Goal: Task Accomplishment & Management: Manage account settings

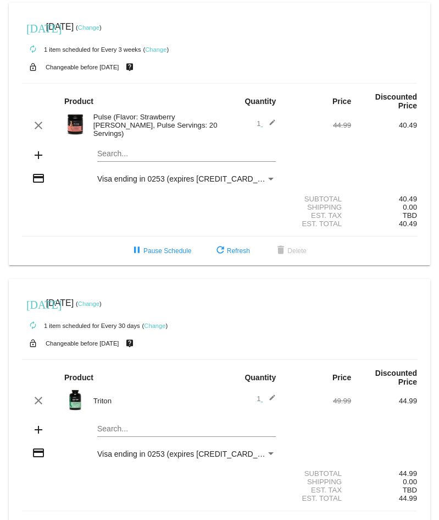
click at [100, 26] on link "Change" at bounding box center [88, 27] width 21 height 7
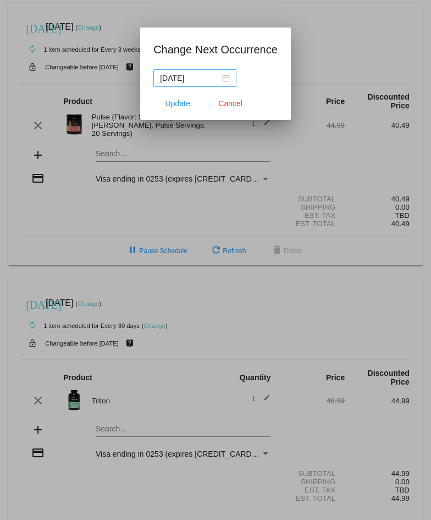
click at [227, 77] on div "2025-09-23" at bounding box center [195, 78] width 70 height 12
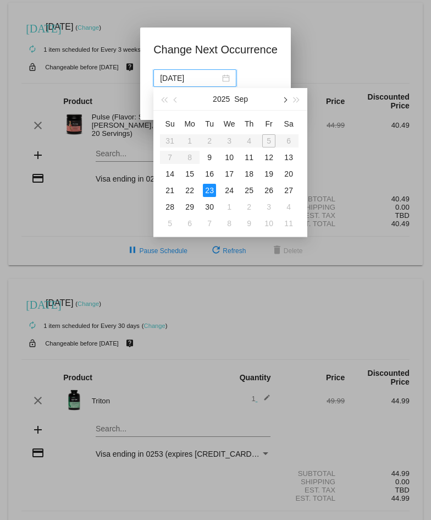
click at [285, 101] on span "button" at bounding box center [284, 99] width 5 height 5
click at [212, 175] on div "14" at bounding box center [209, 173] width 13 height 13
type input "2025-10-14"
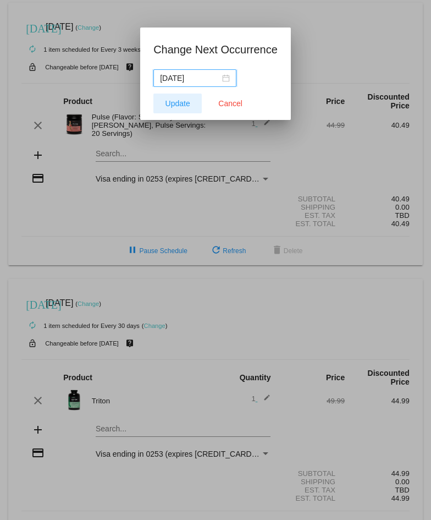
click at [179, 103] on span "Update" at bounding box center [178, 103] width 25 height 9
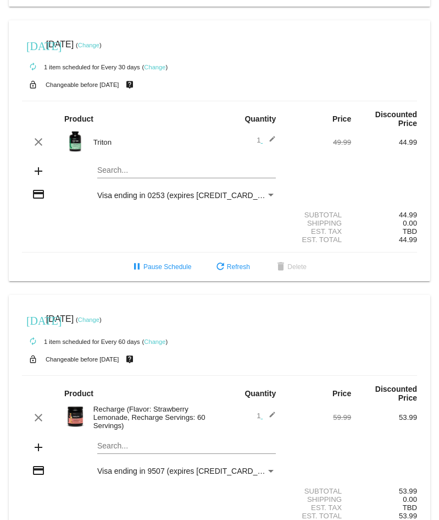
scroll to position [308, 0]
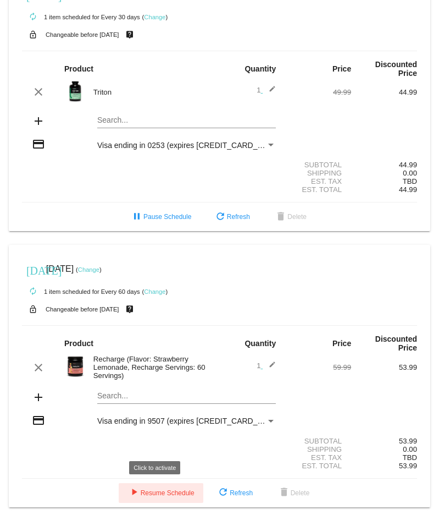
click at [135, 494] on span "play_arrow Resume Schedule" at bounding box center [161, 493] width 67 height 8
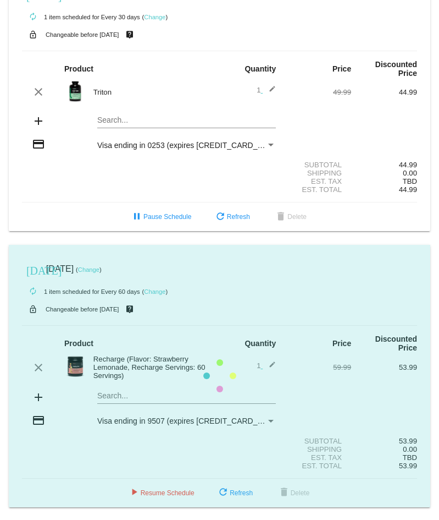
scroll to position [277, 0]
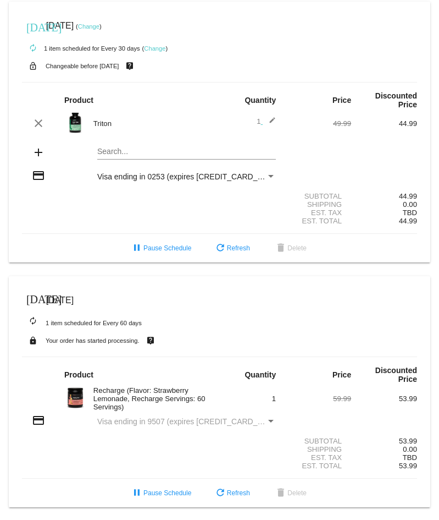
click at [91, 400] on div "Recharge (Flavor: Strawberry Lemonade, Recharge Servings: 60 Servings)" at bounding box center [154, 398] width 132 height 25
click at [65, 296] on span "[DATE]" at bounding box center [59, 299] width 27 height 9
click at [161, 492] on span "pause Pause Schedule" at bounding box center [160, 493] width 61 height 8
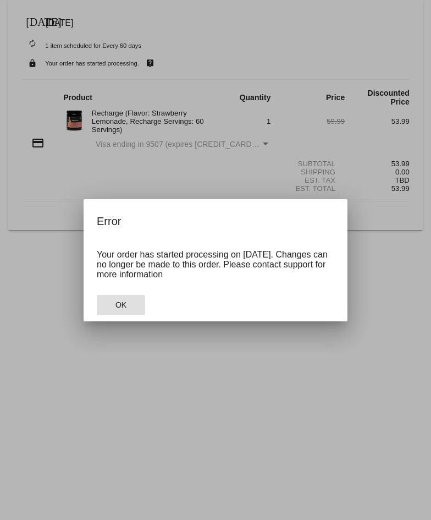
click at [116, 305] on span "OK" at bounding box center [120, 304] width 11 height 9
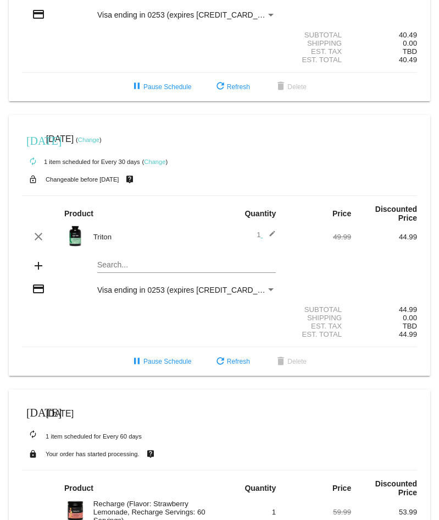
scroll to position [112, 0]
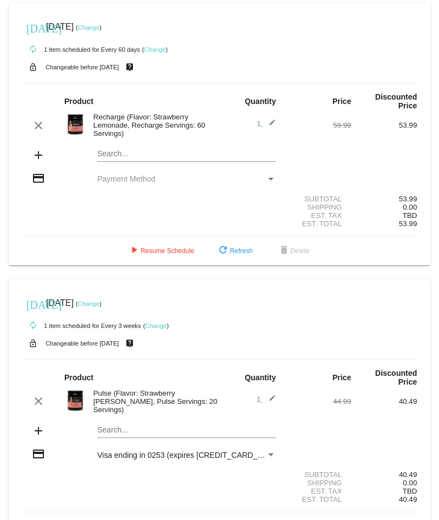
click at [266, 177] on div "Payment Method" at bounding box center [271, 178] width 10 height 9
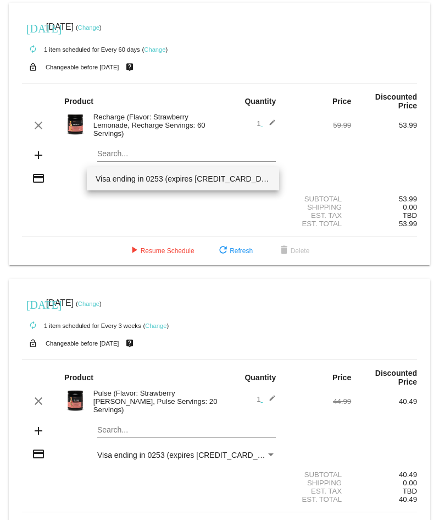
click at [96, 216] on div at bounding box center [219, 260] width 439 height 520
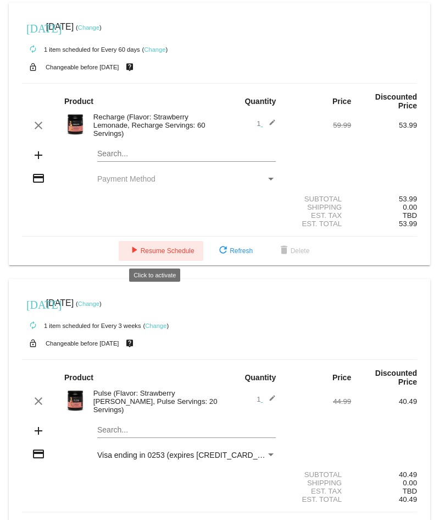
click at [174, 255] on button "play_arrow Resume Schedule" at bounding box center [161, 251] width 85 height 20
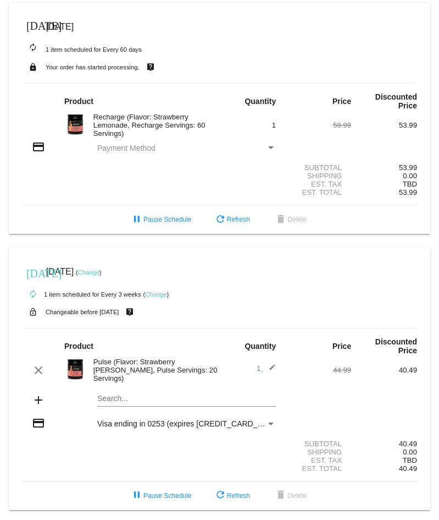
click at [144, 149] on span "Payment Method" at bounding box center [126, 148] width 58 height 9
click at [266, 145] on div "Payment Method" at bounding box center [271, 148] width 10 height 9
click at [117, 149] on span "Payment Method" at bounding box center [126, 148] width 58 height 9
click at [107, 149] on span "Payment Method" at bounding box center [126, 148] width 58 height 9
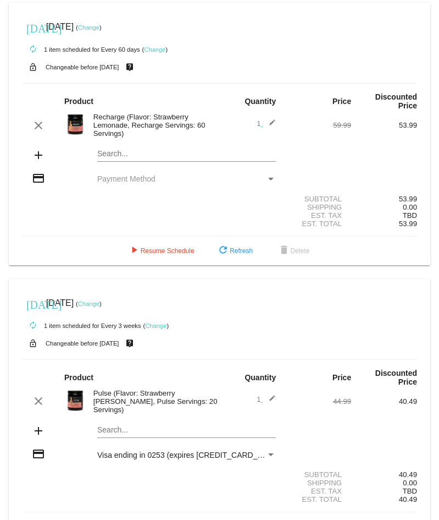
click at [267, 175] on div "Payment Method" at bounding box center [271, 178] width 10 height 9
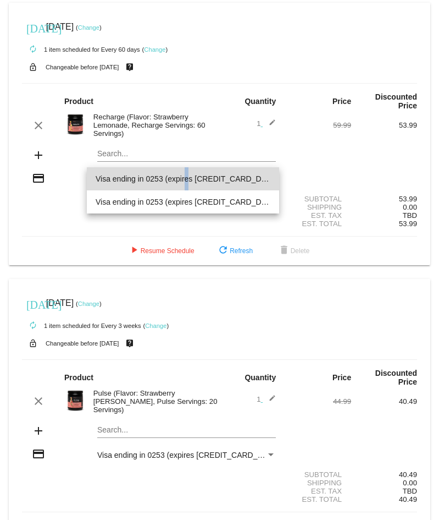
click at [130, 184] on span "Visa ending in 0253 (expires [CREDIT_CARD_DATA])" at bounding box center [183, 178] width 175 height 23
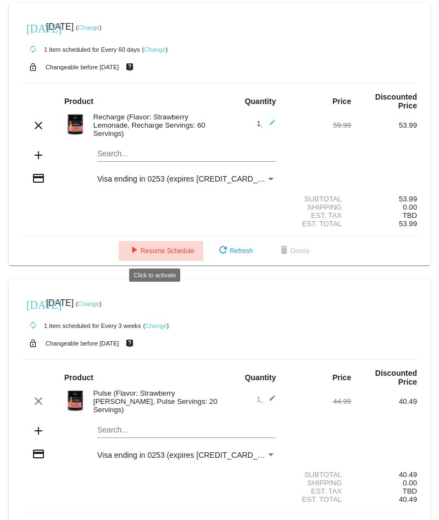
click at [171, 249] on span "play_arrow Resume Schedule" at bounding box center [161, 251] width 67 height 8
